Goal: Task Accomplishment & Management: Manage account settings

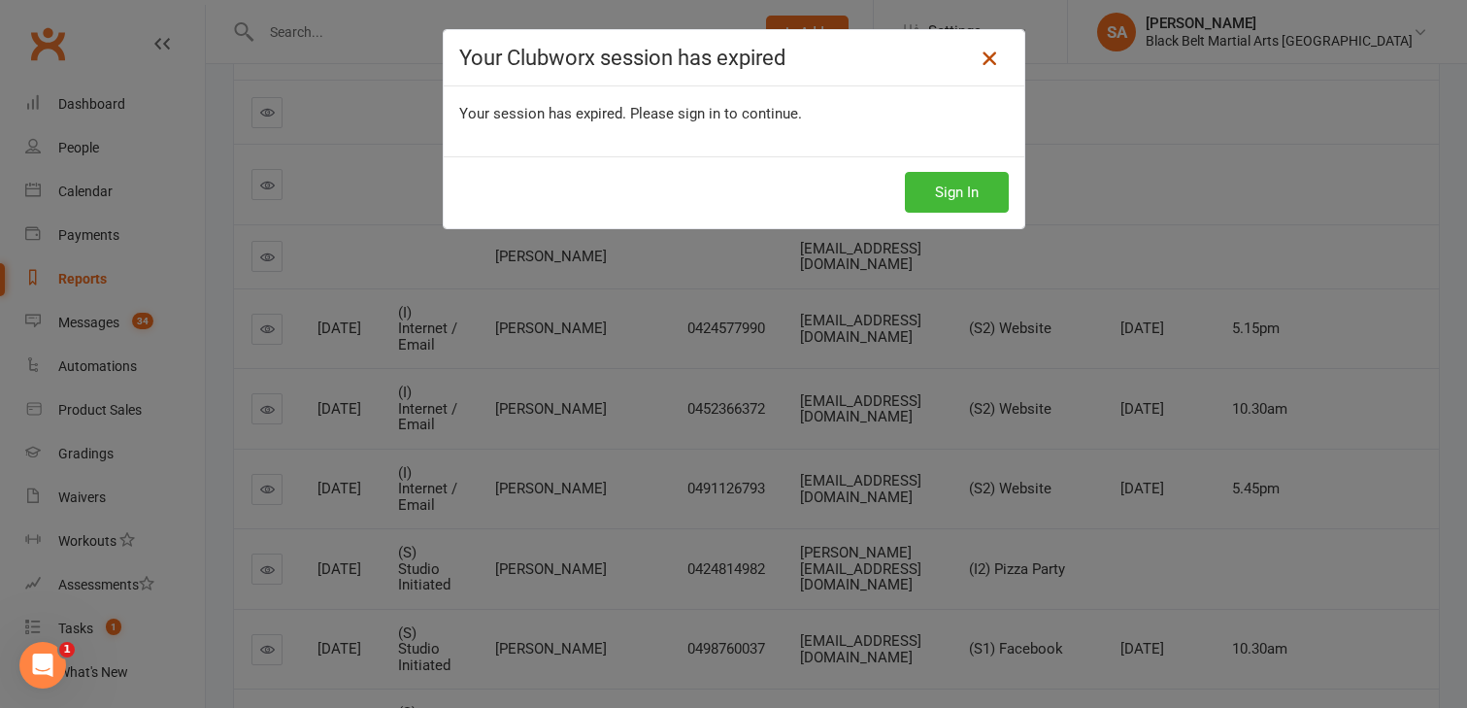
click at [982, 56] on icon at bounding box center [989, 58] width 23 height 23
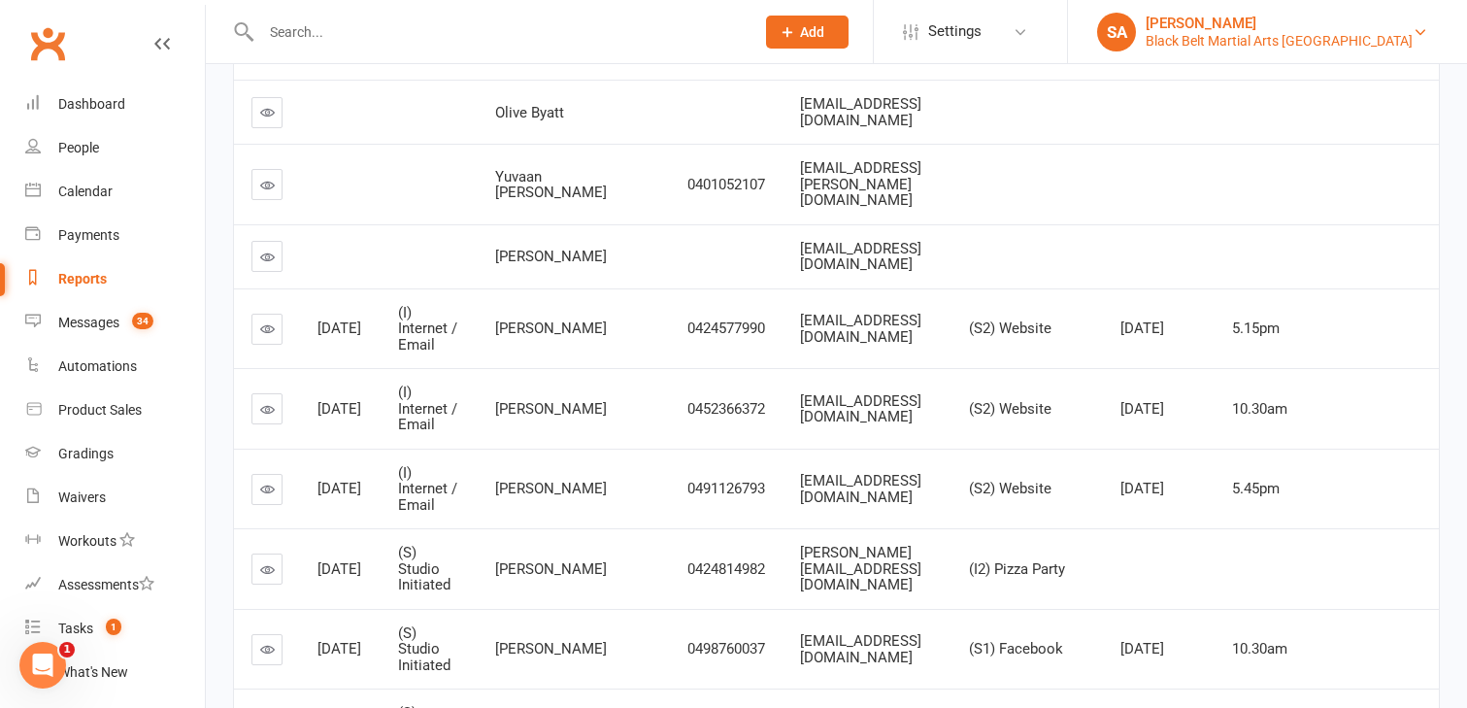
click at [1338, 44] on div "Black Belt Martial Arts [GEOGRAPHIC_DATA]" at bounding box center [1279, 40] width 267 height 17
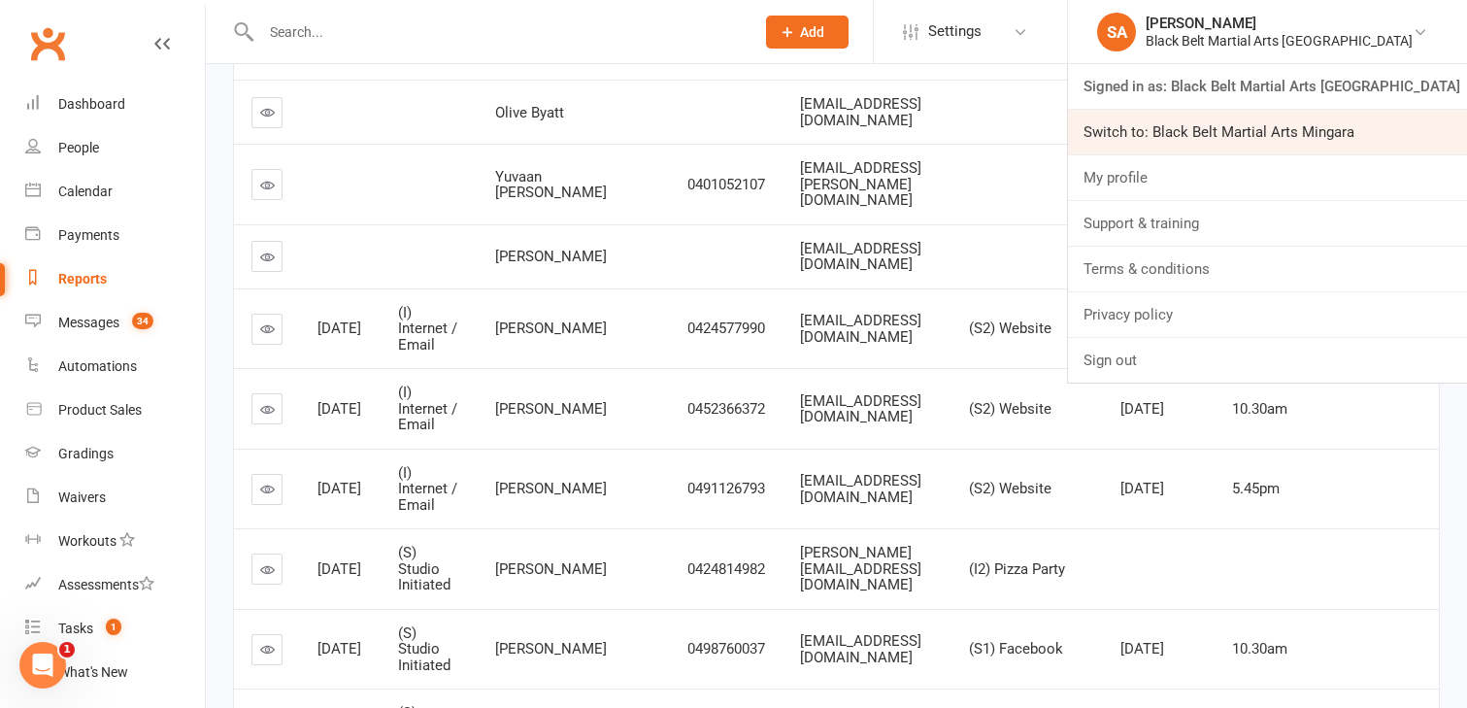
click at [1348, 141] on link "Switch to: Black Belt Martial Arts Mingara" at bounding box center [1267, 132] width 399 height 45
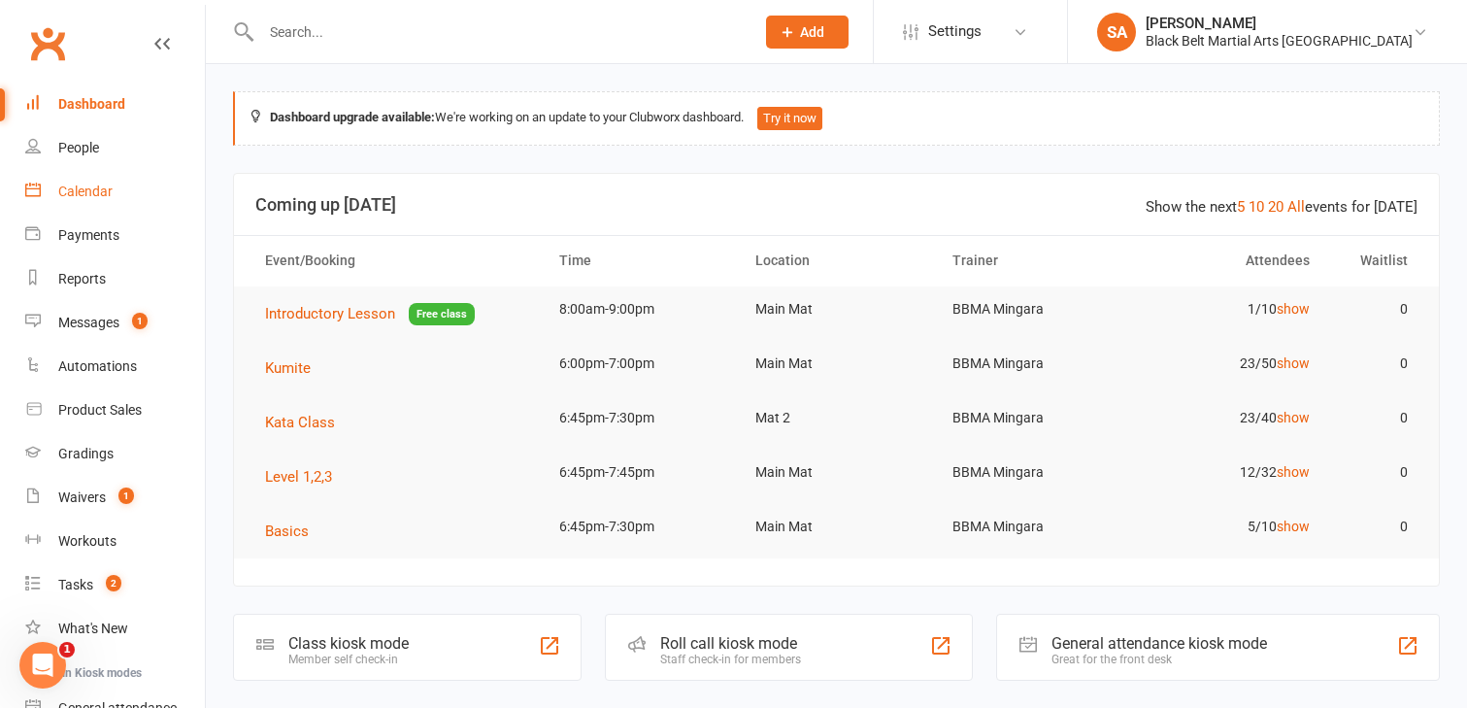
click at [96, 197] on div "Calendar" at bounding box center [85, 191] width 54 height 16
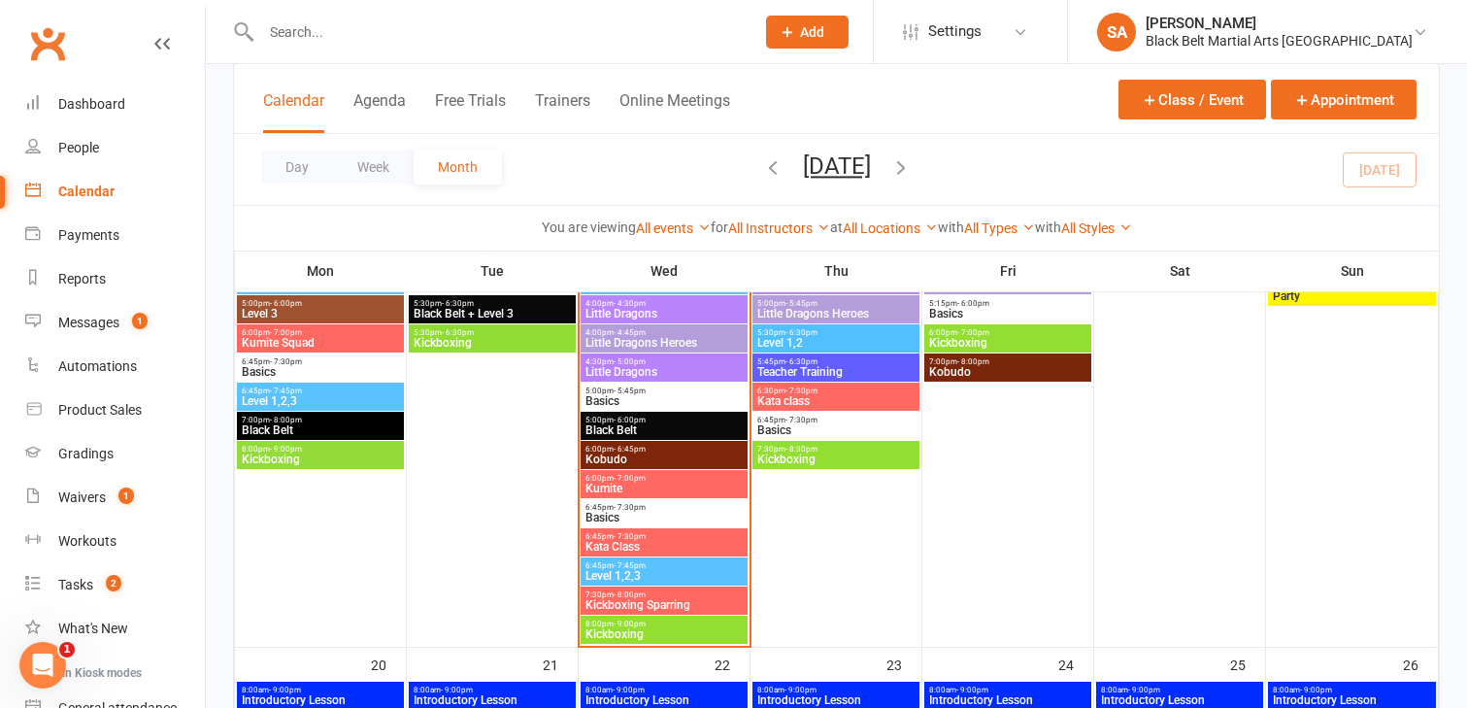
scroll to position [1113, 0]
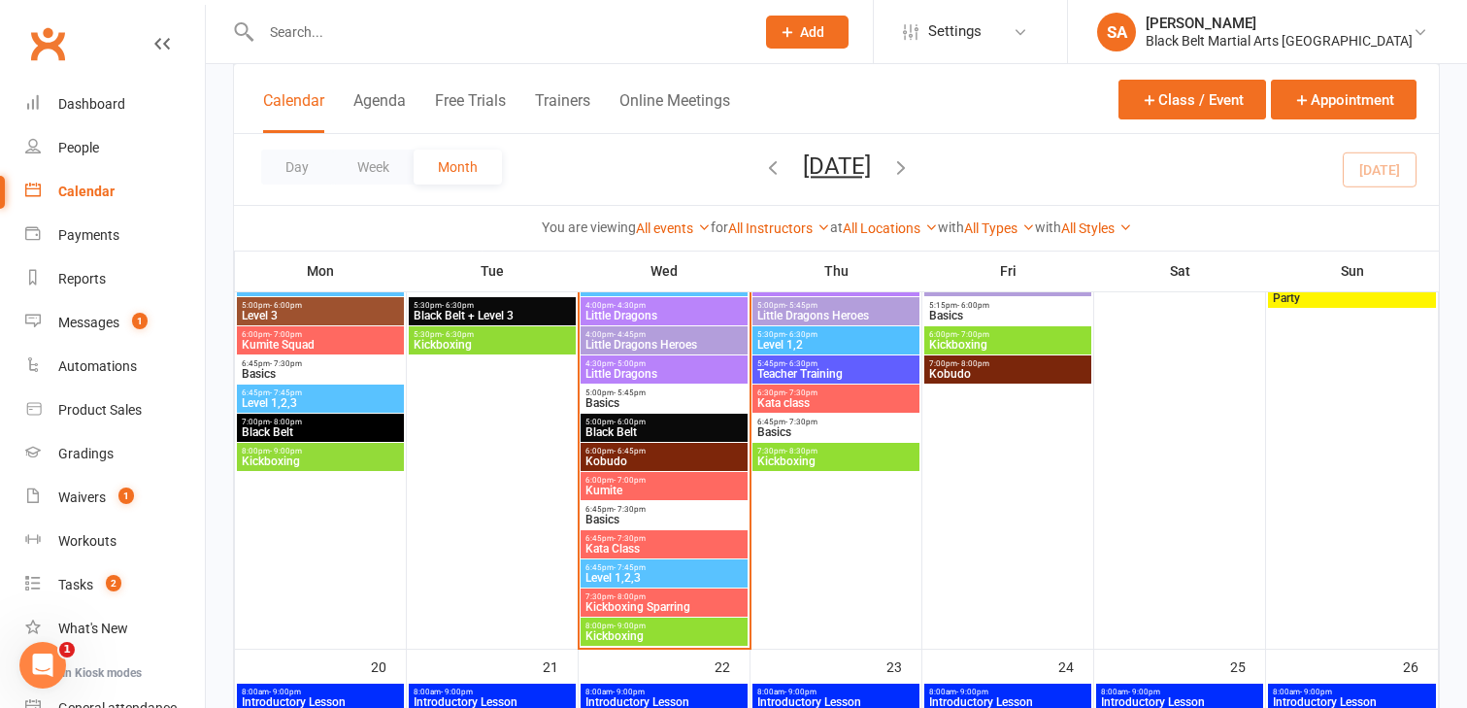
click at [669, 462] on span "Kobudo" at bounding box center [663, 461] width 159 height 12
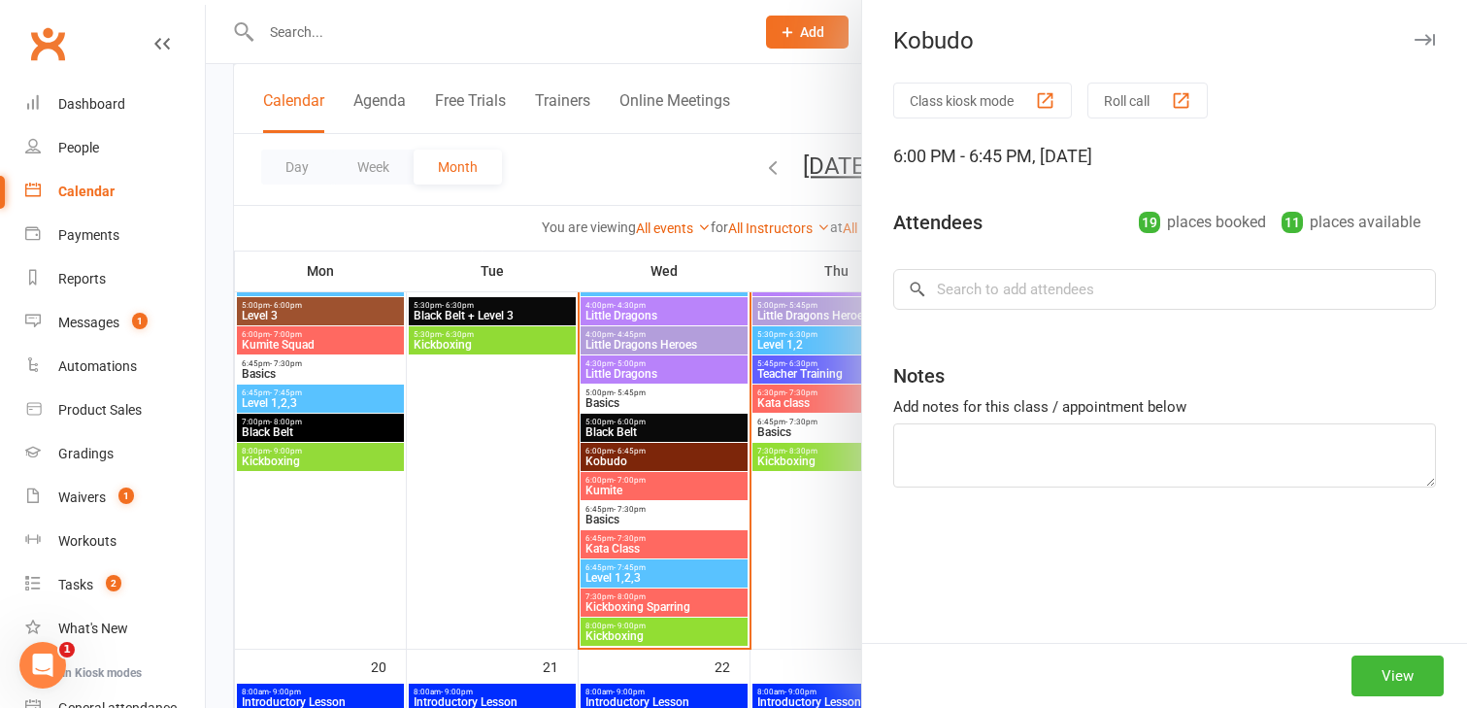
click at [669, 462] on div at bounding box center [836, 354] width 1261 height 708
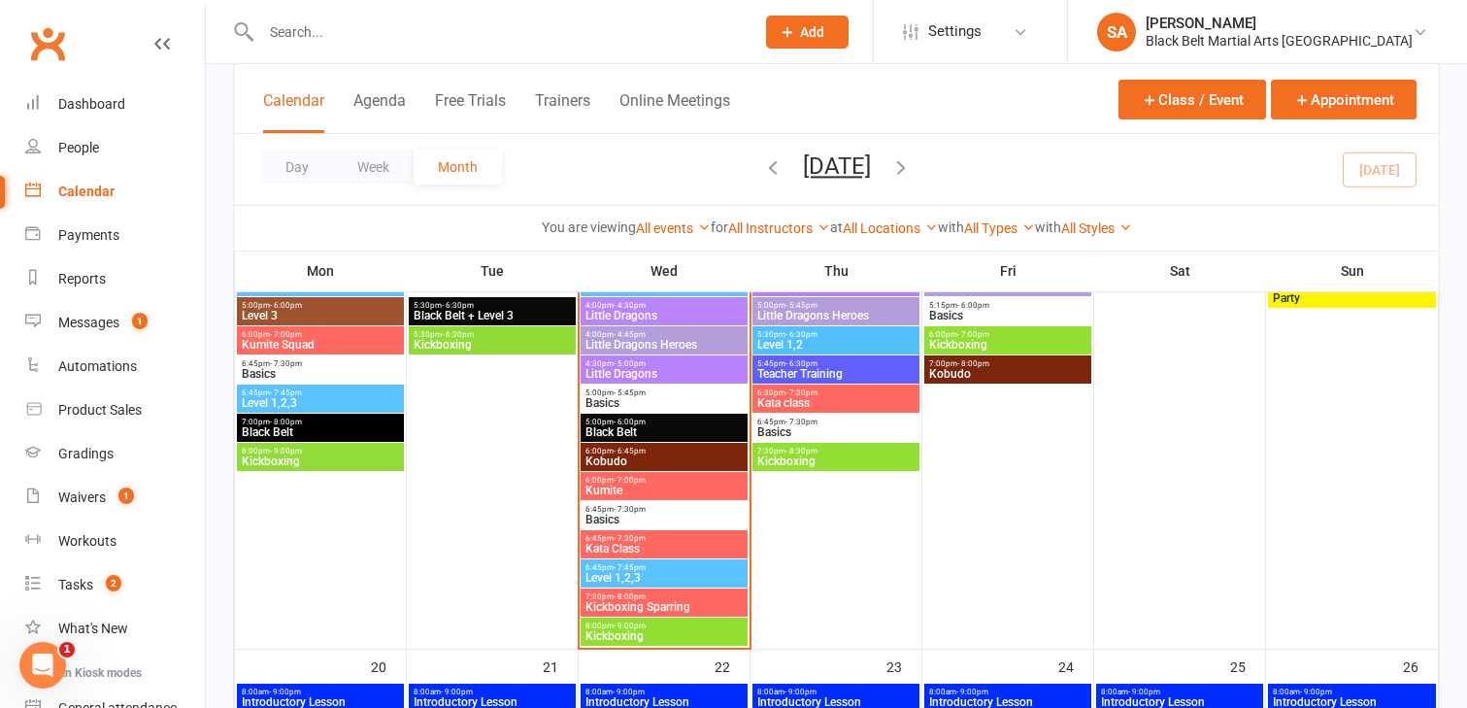
click at [669, 462] on span "Kobudo" at bounding box center [663, 461] width 159 height 12
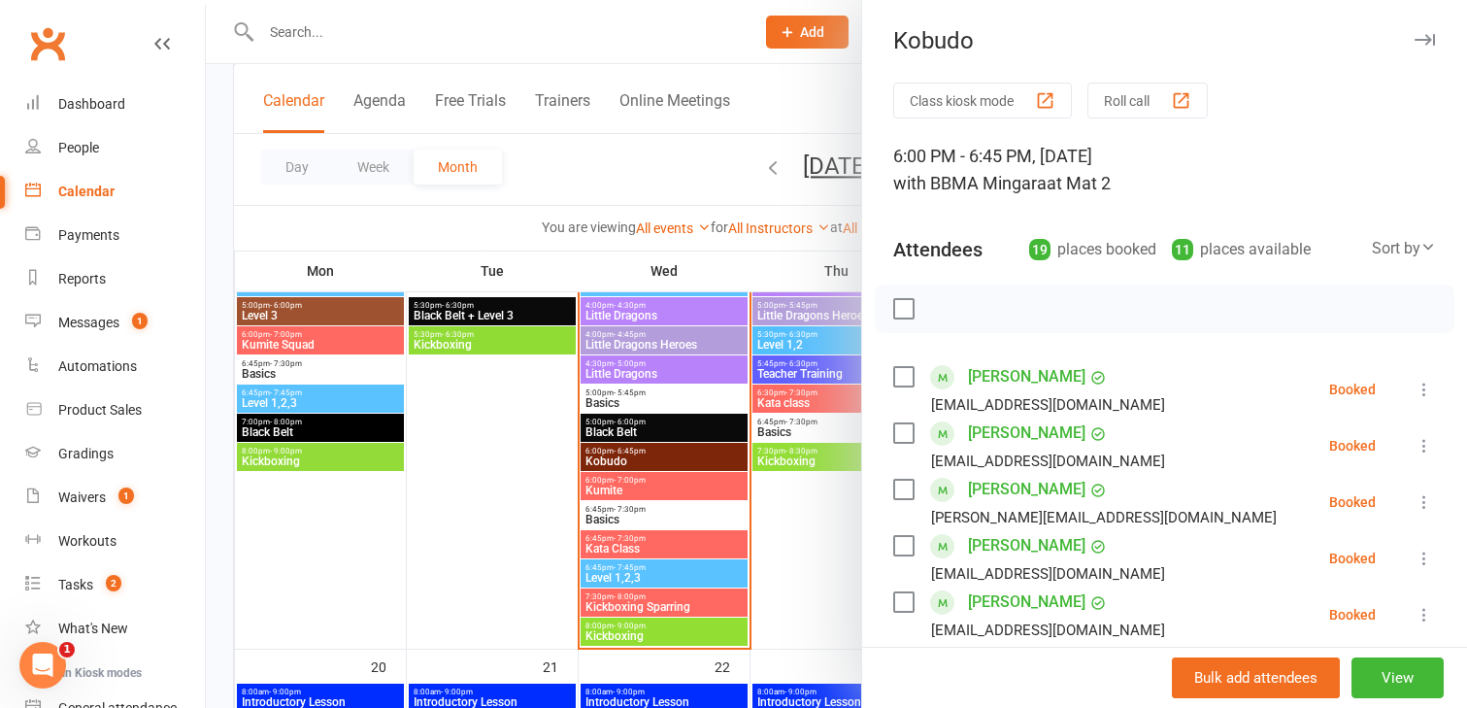
click at [901, 433] on label at bounding box center [902, 432] width 19 height 19
click at [907, 491] on label at bounding box center [902, 489] width 19 height 19
click at [902, 552] on label at bounding box center [902, 545] width 19 height 19
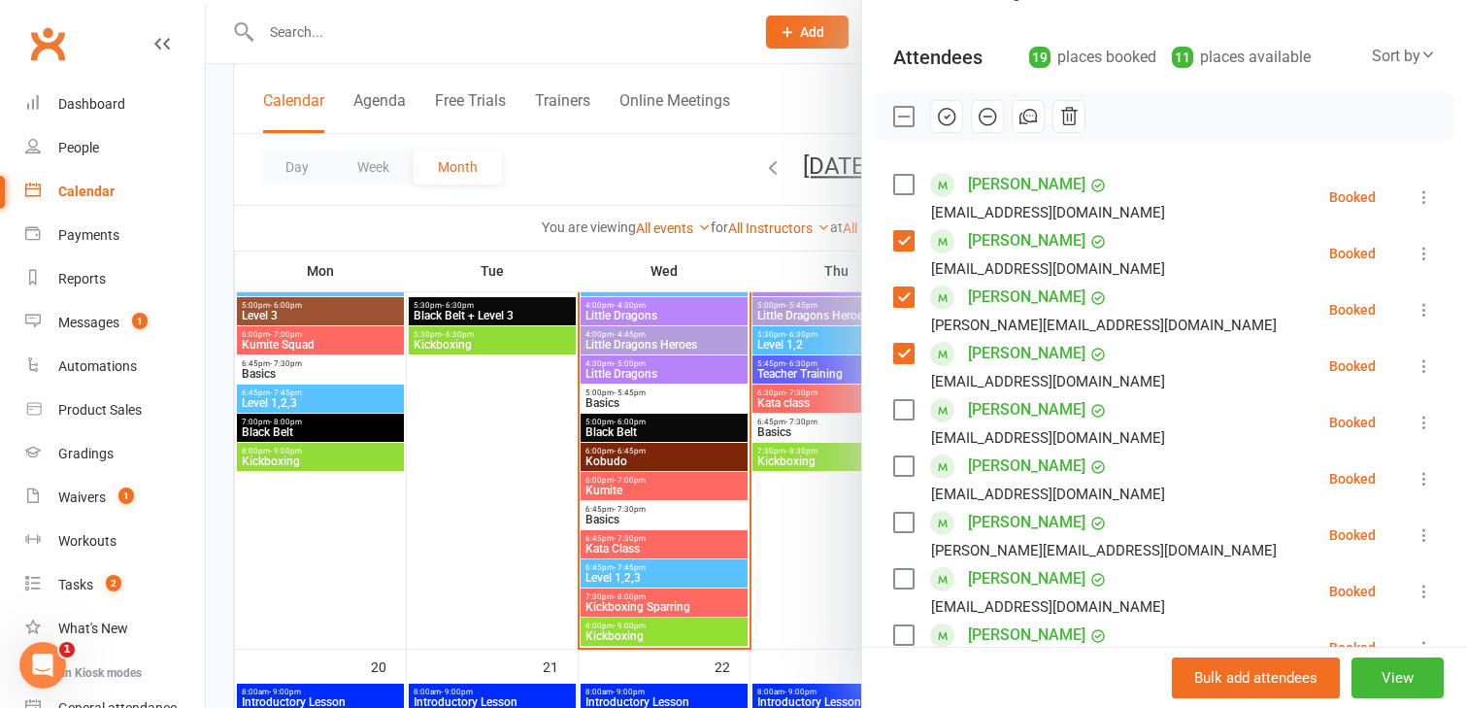
scroll to position [196, 0]
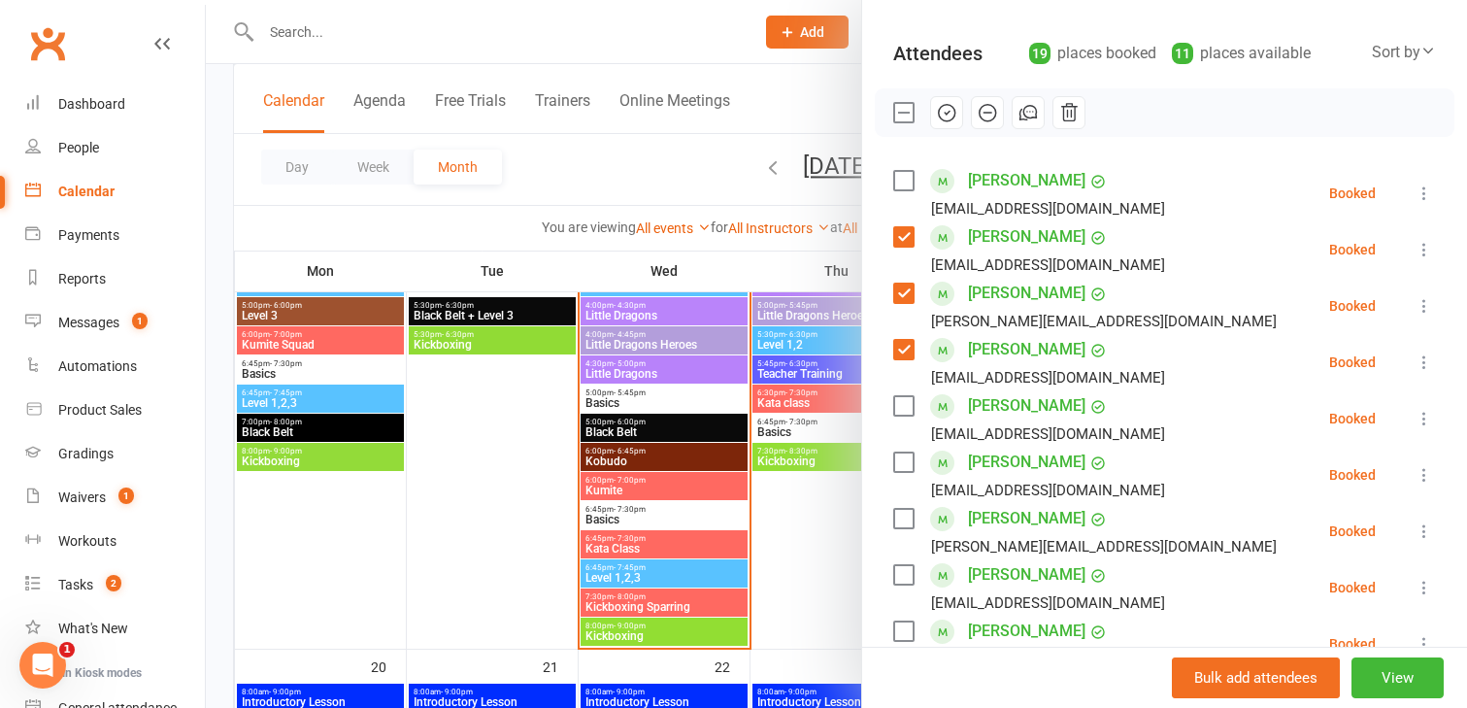
click at [901, 396] on label at bounding box center [902, 405] width 19 height 19
click at [904, 463] on label at bounding box center [902, 461] width 19 height 19
click at [903, 524] on label at bounding box center [902, 518] width 19 height 19
click at [902, 576] on label at bounding box center [902, 574] width 19 height 19
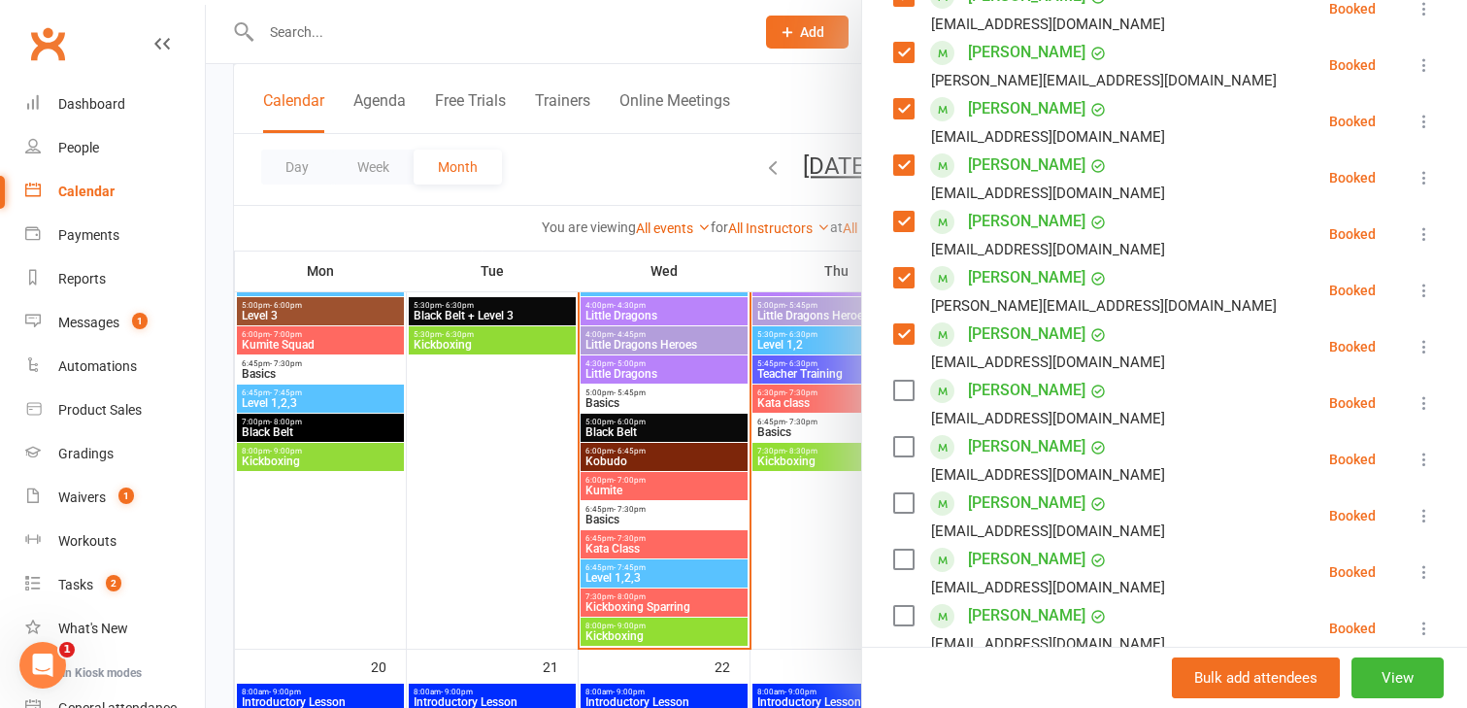
scroll to position [447, 0]
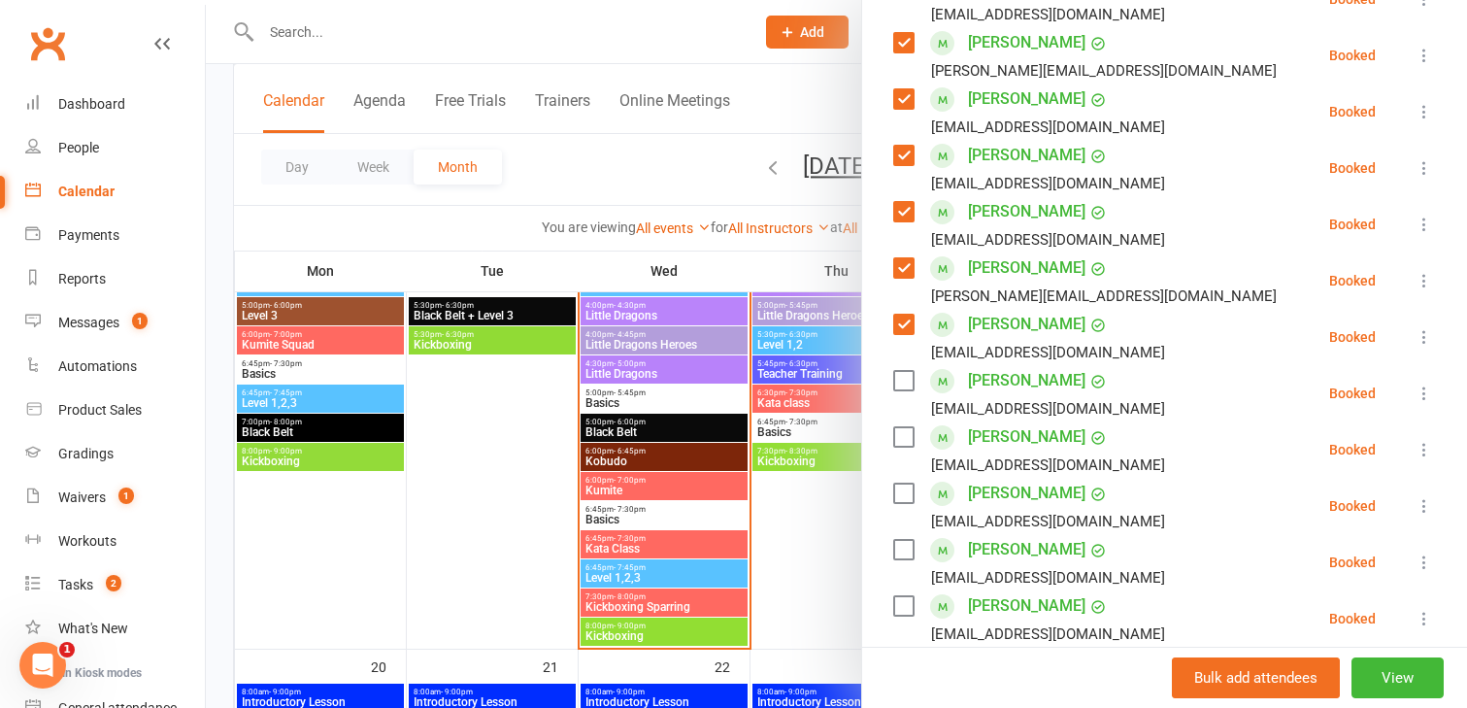
click at [905, 550] on label at bounding box center [902, 549] width 19 height 19
click at [904, 605] on label at bounding box center [902, 605] width 19 height 19
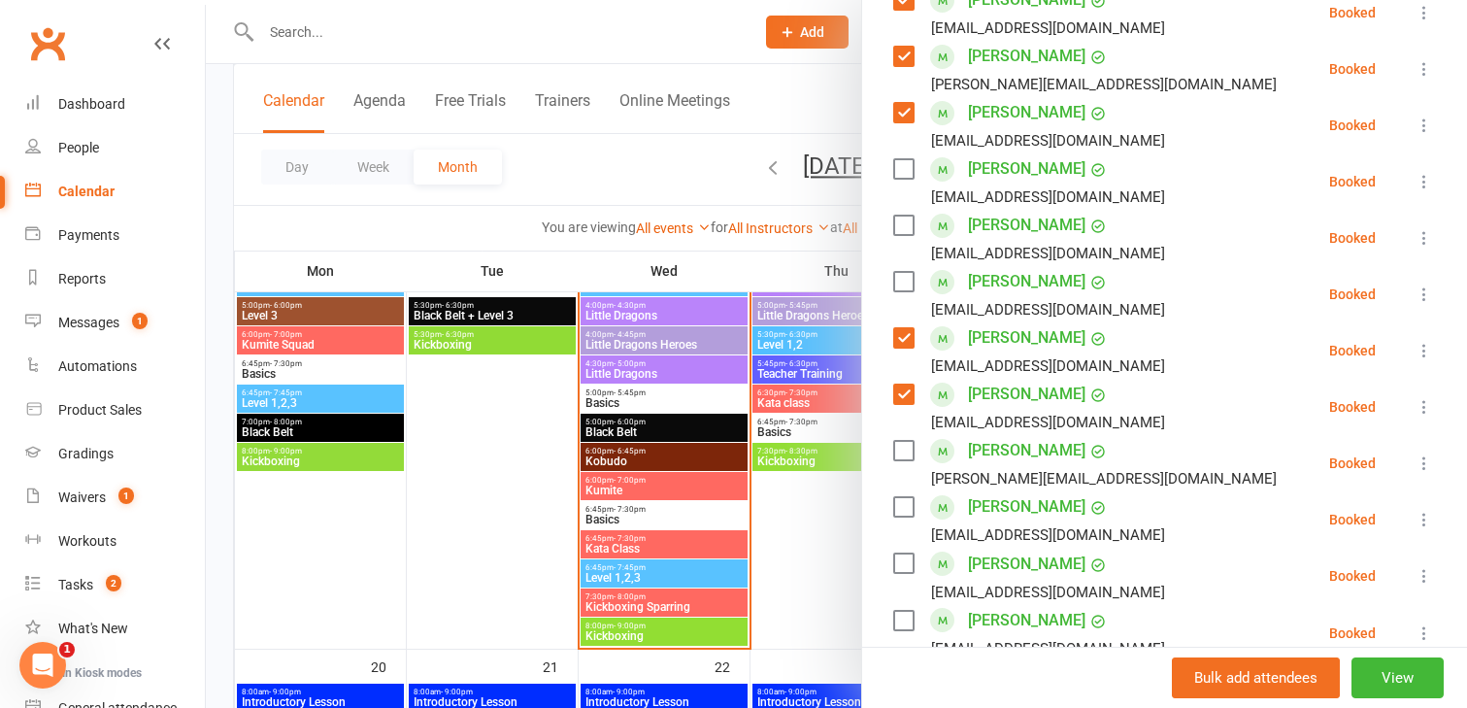
scroll to position [678, 0]
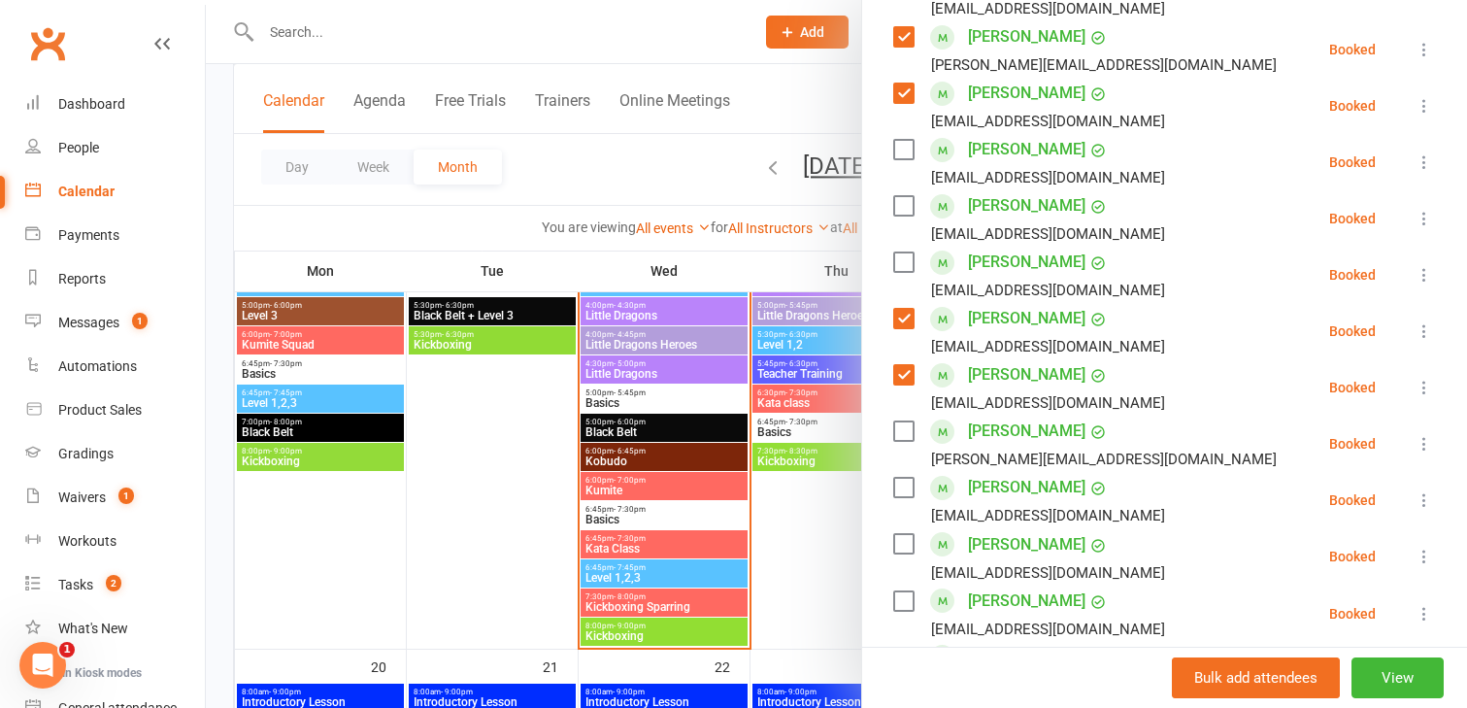
click at [907, 429] on label at bounding box center [902, 430] width 19 height 19
click at [902, 487] on label at bounding box center [902, 487] width 19 height 19
click at [904, 544] on label at bounding box center [902, 543] width 19 height 19
click at [901, 599] on label at bounding box center [902, 600] width 19 height 19
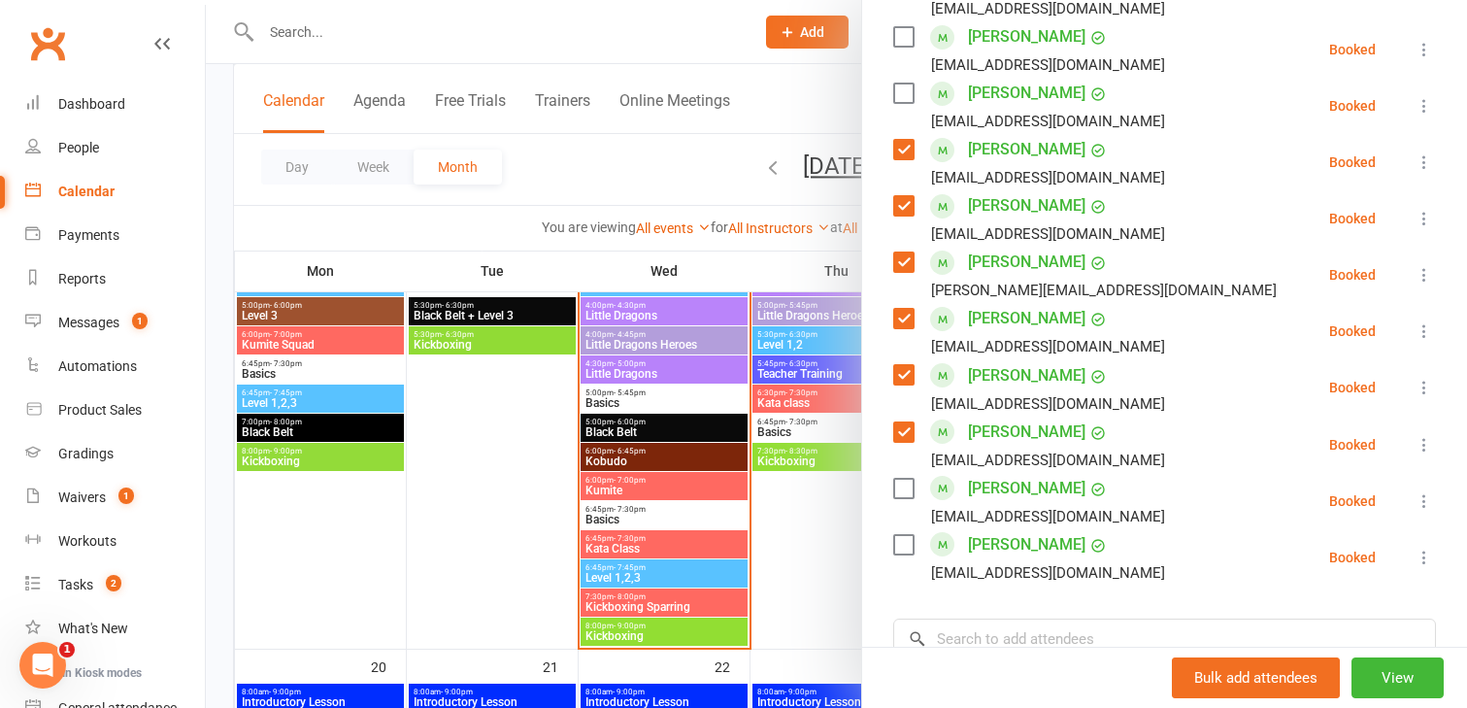
scroll to position [853, 0]
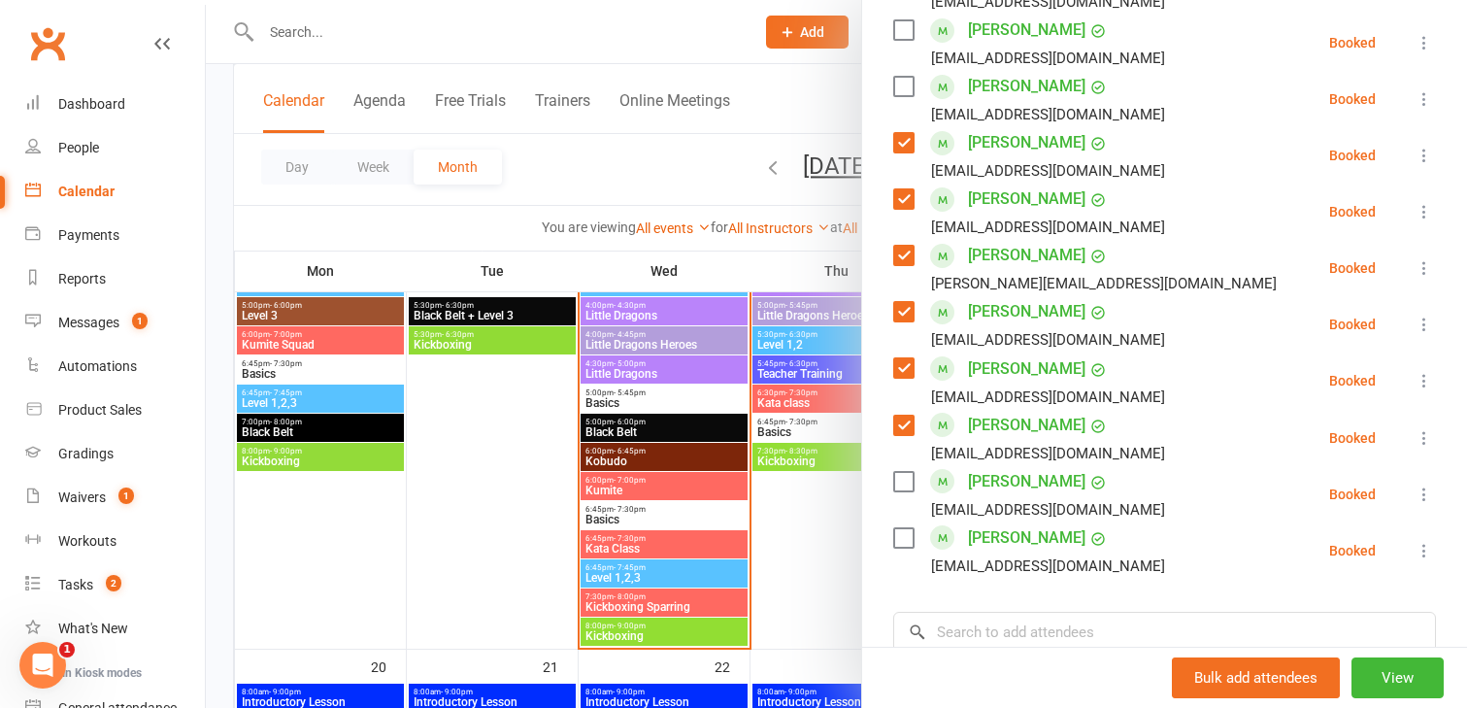
click at [901, 478] on label at bounding box center [902, 481] width 19 height 19
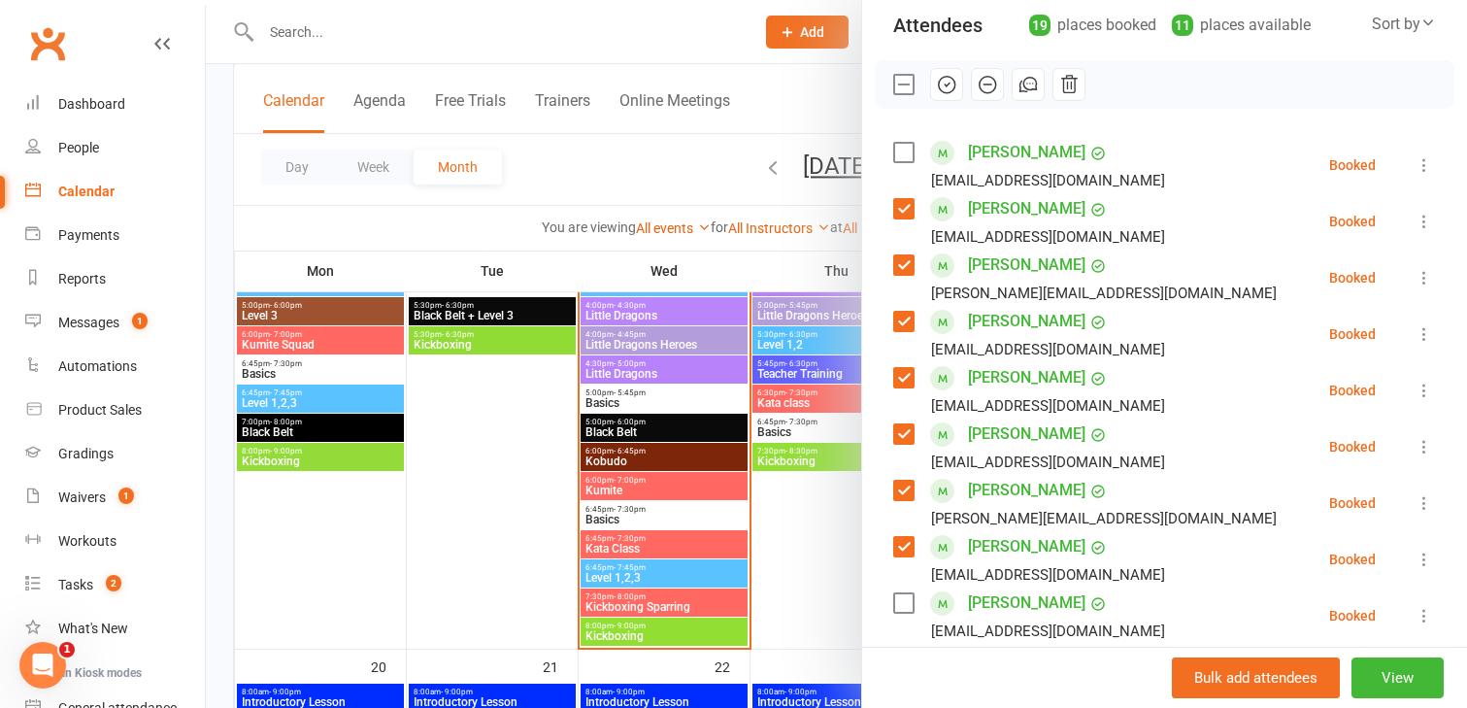
scroll to position [0, 0]
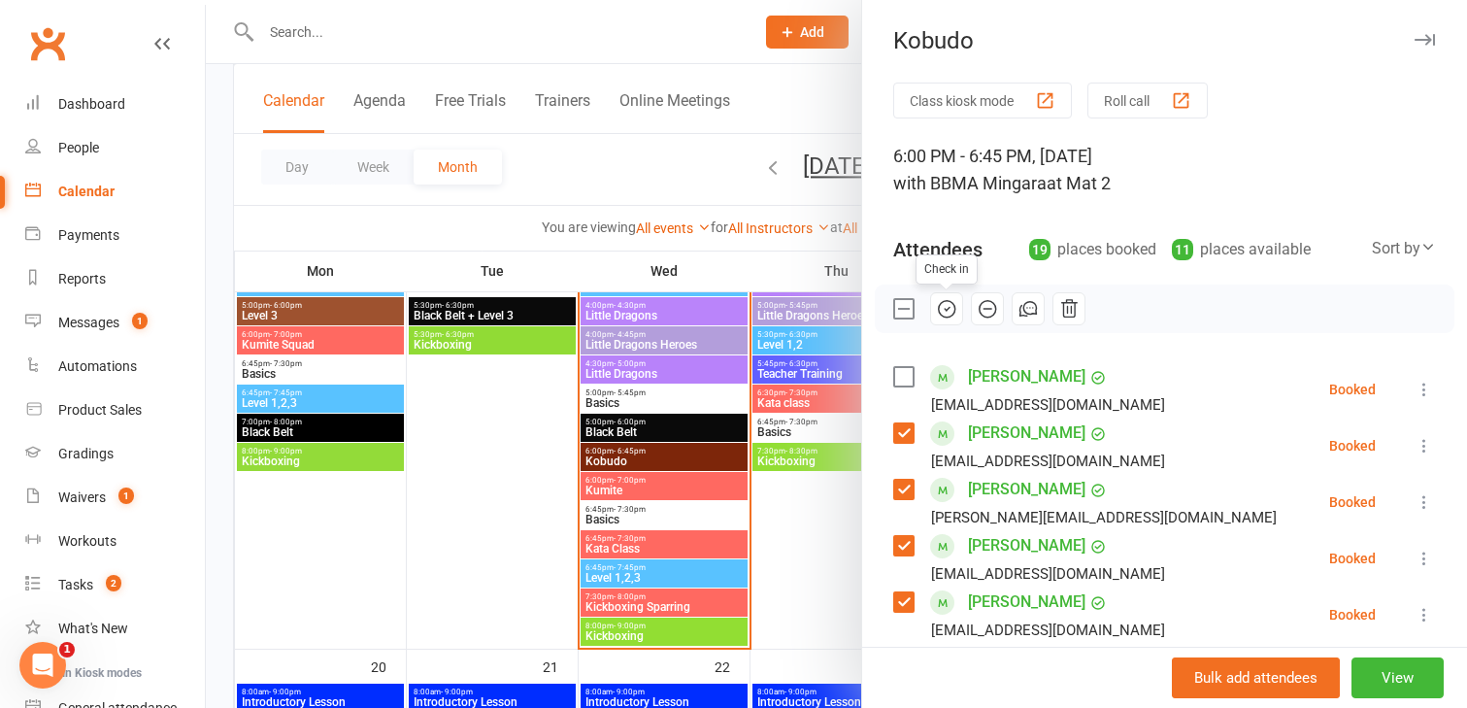
click at [946, 310] on icon "button" at bounding box center [946, 308] width 21 height 21
